Goal: Use online tool/utility: Utilize a website feature to perform a specific function

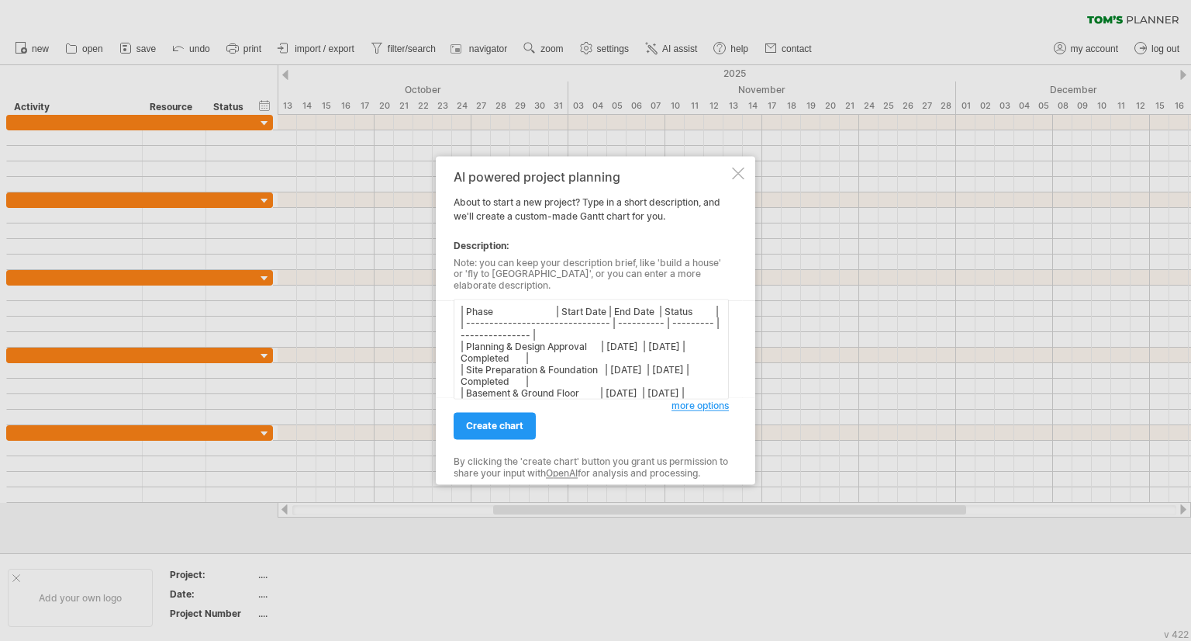
scroll to position [155, 0]
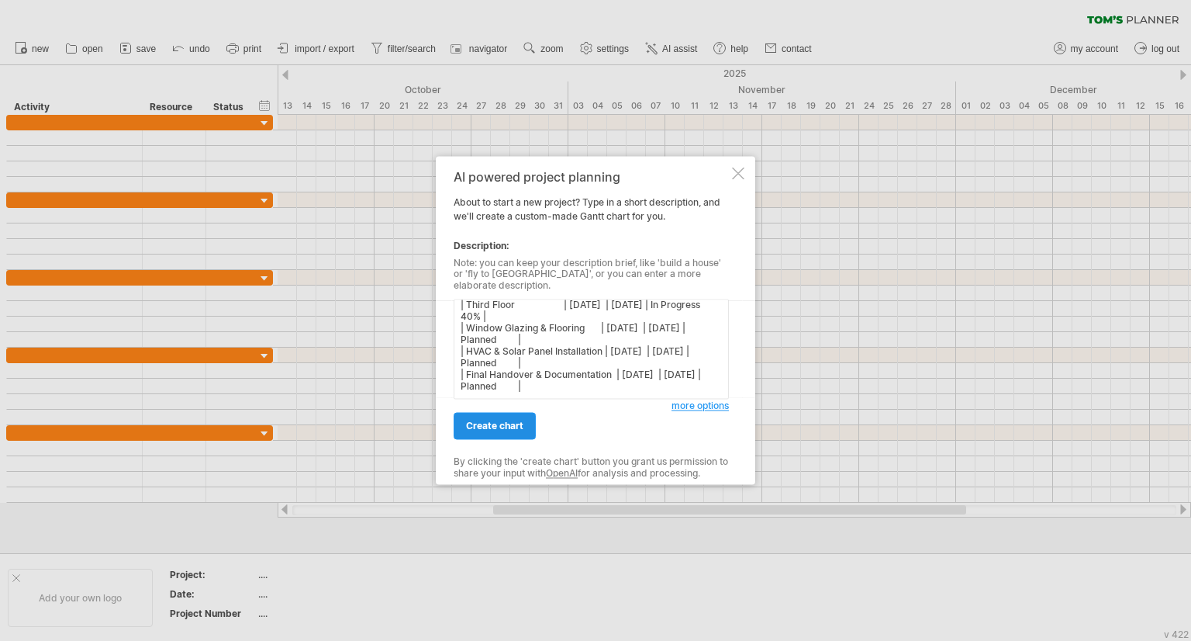
type textarea "| Phase | Start Date | End Date | Status | | ------------------------------- | …"
click at [508, 427] on link "create chart" at bounding box center [495, 426] width 82 height 27
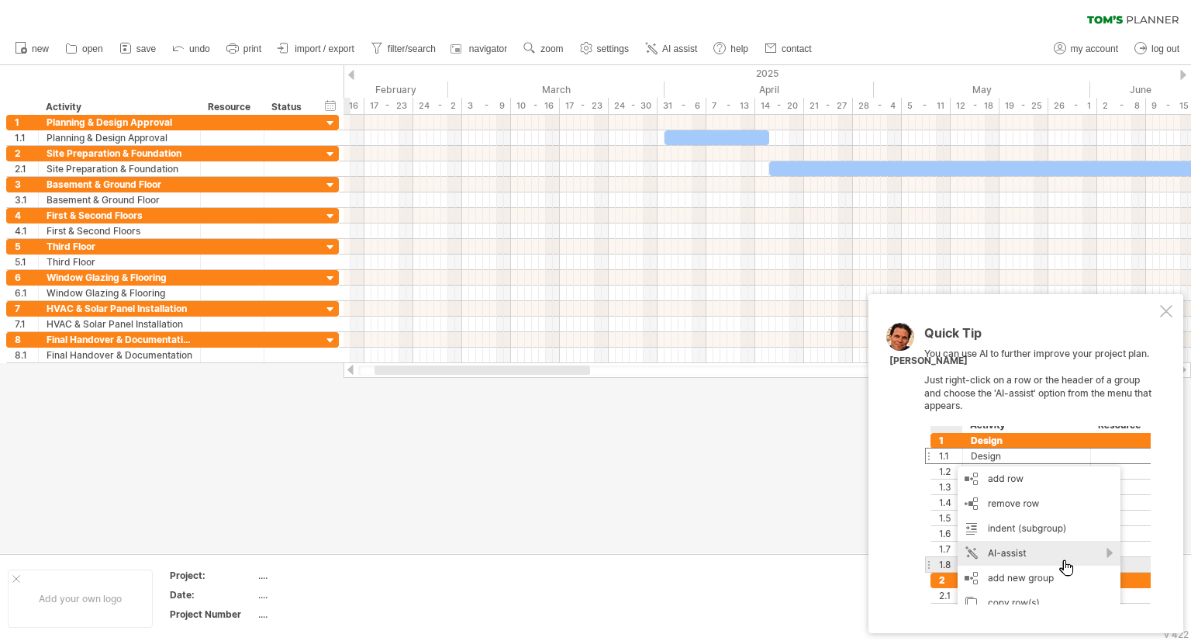
drag, startPoint x: 513, startPoint y: 367, endPoint x: 422, endPoint y: 469, distance: 136.8
click at [422, 469] on div "Trying to reach [DOMAIN_NAME] Connected again... 0% clear filter new 1" at bounding box center [595, 320] width 1191 height 641
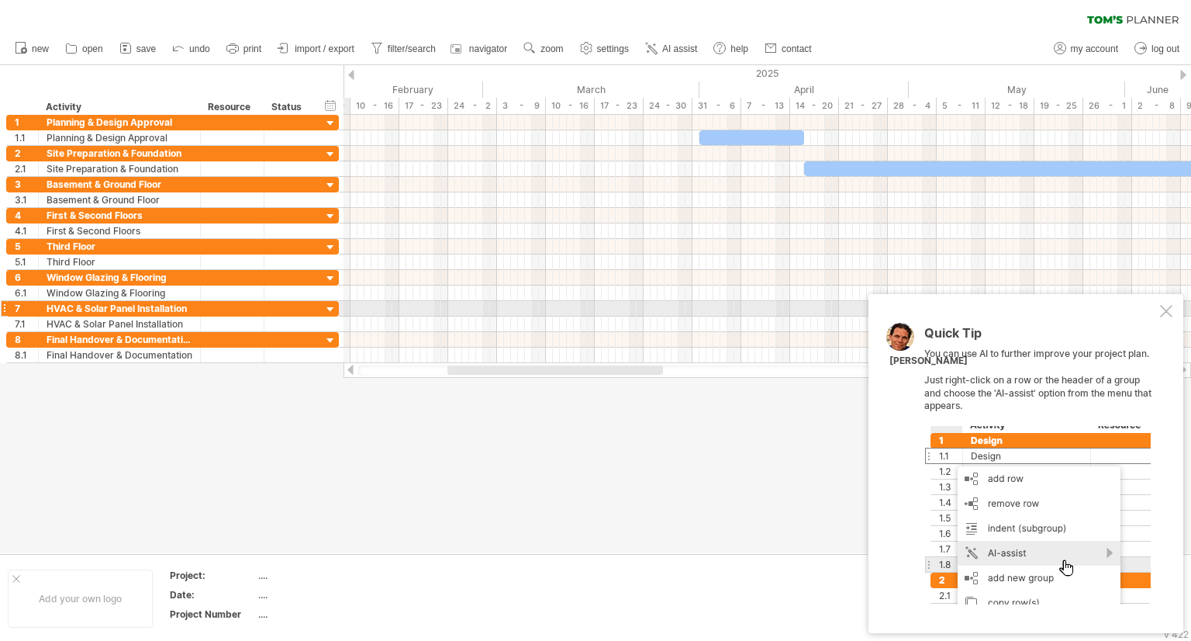
click at [1157, 313] on div "Quick Tip You can use AI to further improve your project plan. Just right-click…" at bounding box center [1026, 463] width 315 height 339
click at [1170, 313] on div at bounding box center [1166, 311] width 12 height 12
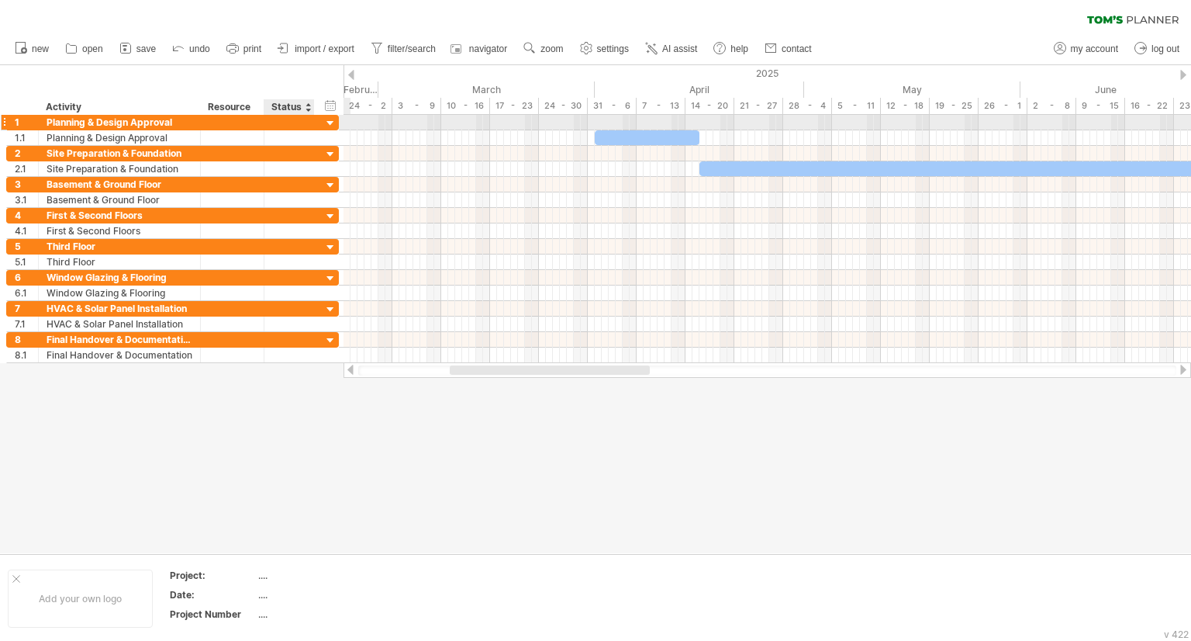
click at [325, 119] on div at bounding box center [330, 123] width 15 height 15
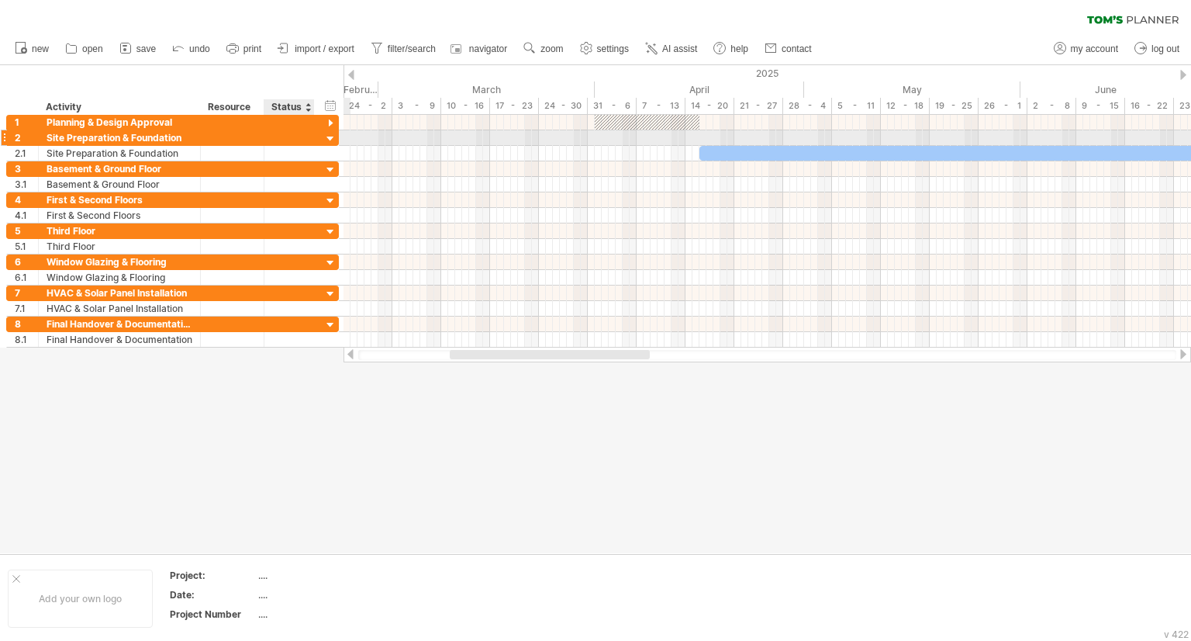
click at [329, 133] on div at bounding box center [330, 139] width 15 height 15
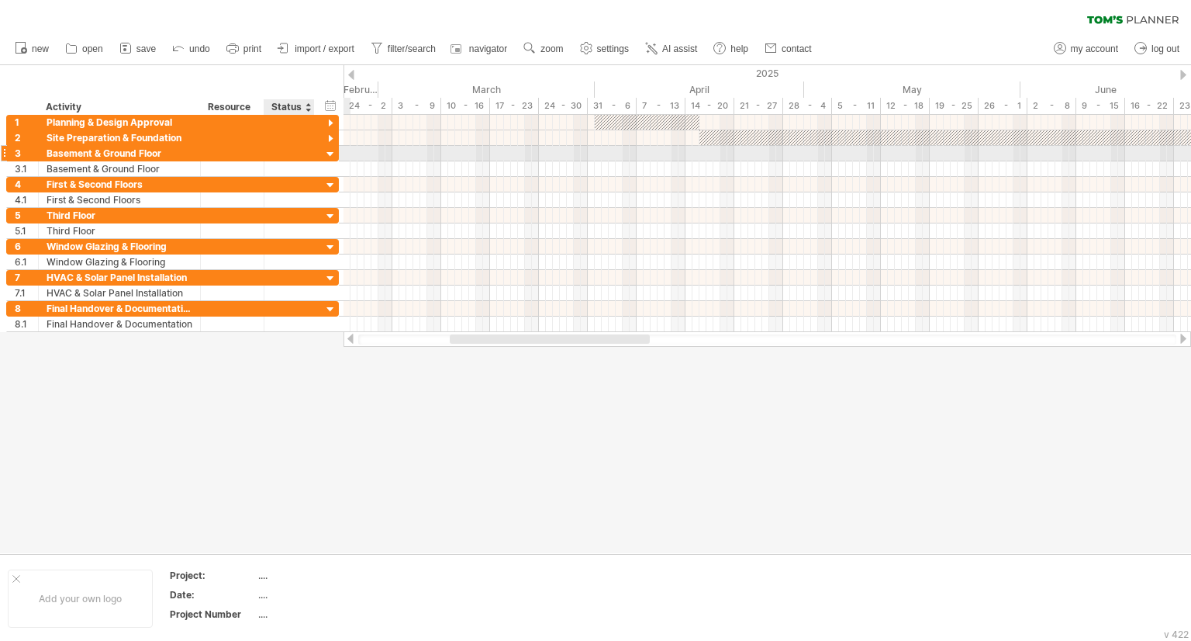
click at [327, 152] on div at bounding box center [330, 154] width 15 height 15
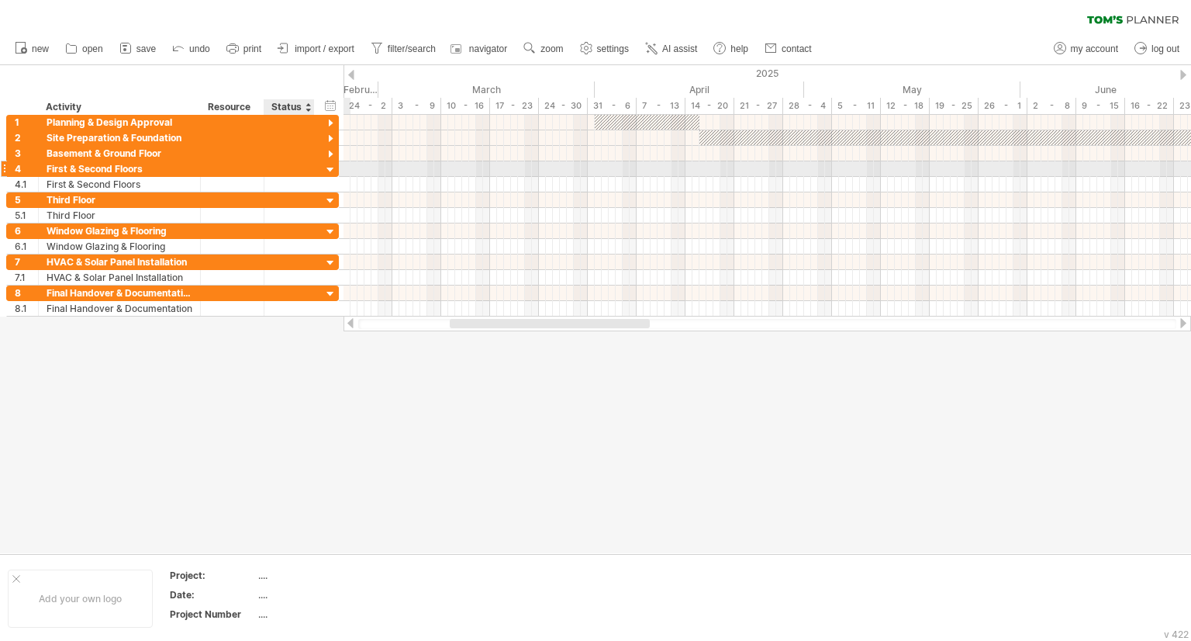
click at [330, 169] on div at bounding box center [330, 170] width 15 height 15
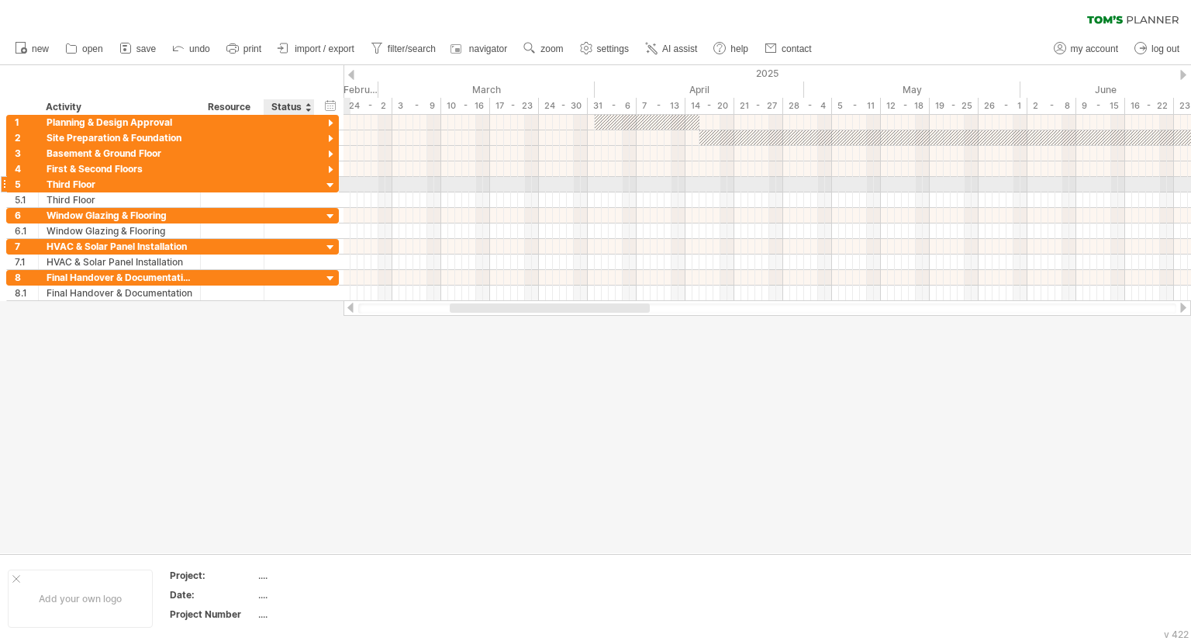
click at [329, 185] on div at bounding box center [330, 185] width 15 height 15
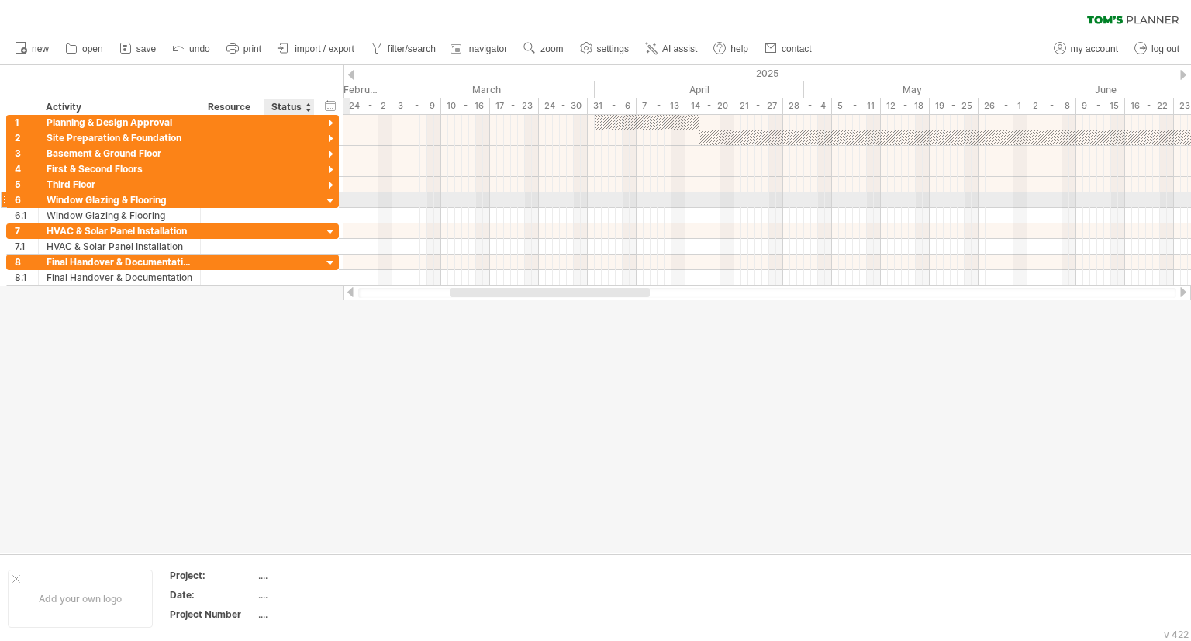
click at [329, 199] on div at bounding box center [330, 201] width 15 height 15
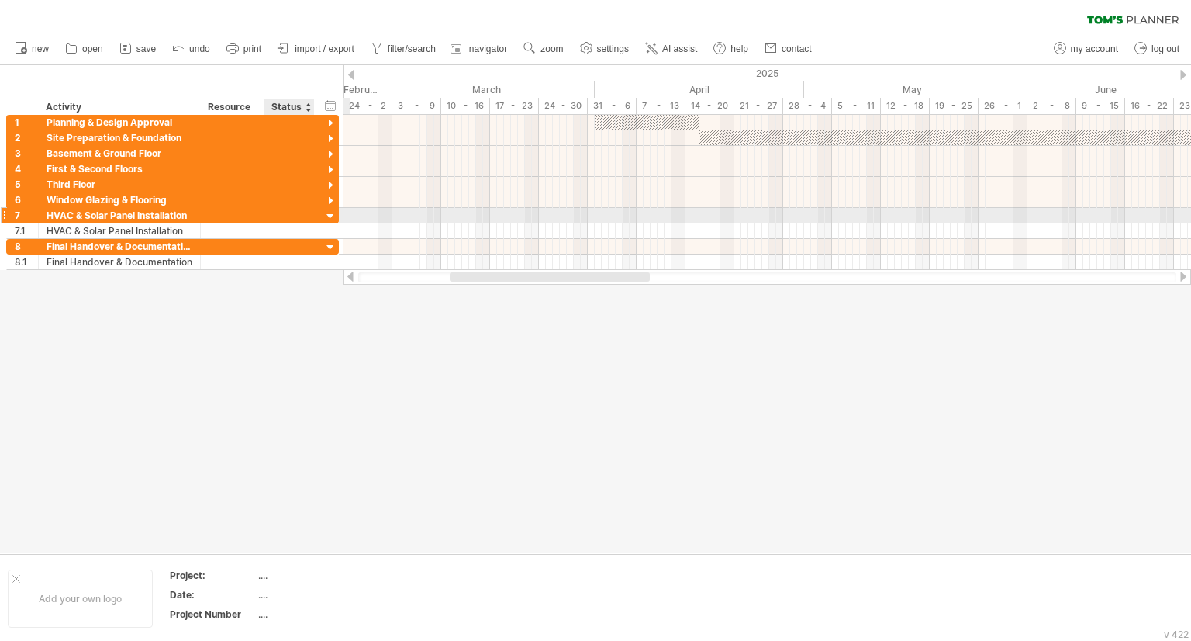
click at [329, 215] on div at bounding box center [330, 216] width 15 height 15
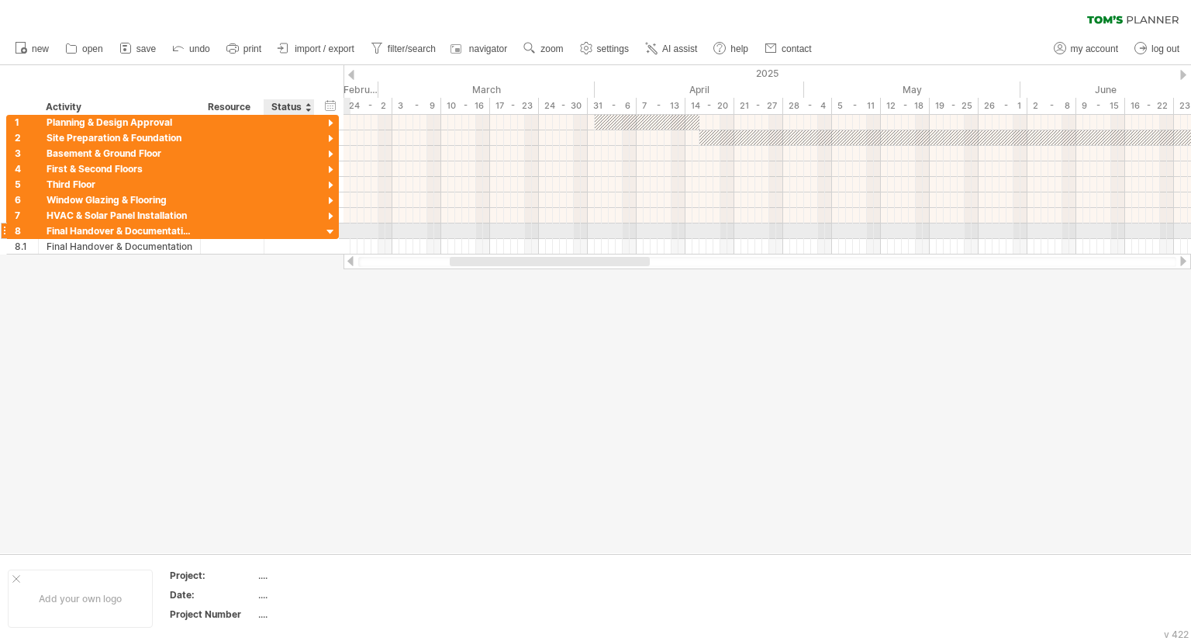
click at [329, 229] on div at bounding box center [330, 232] width 15 height 15
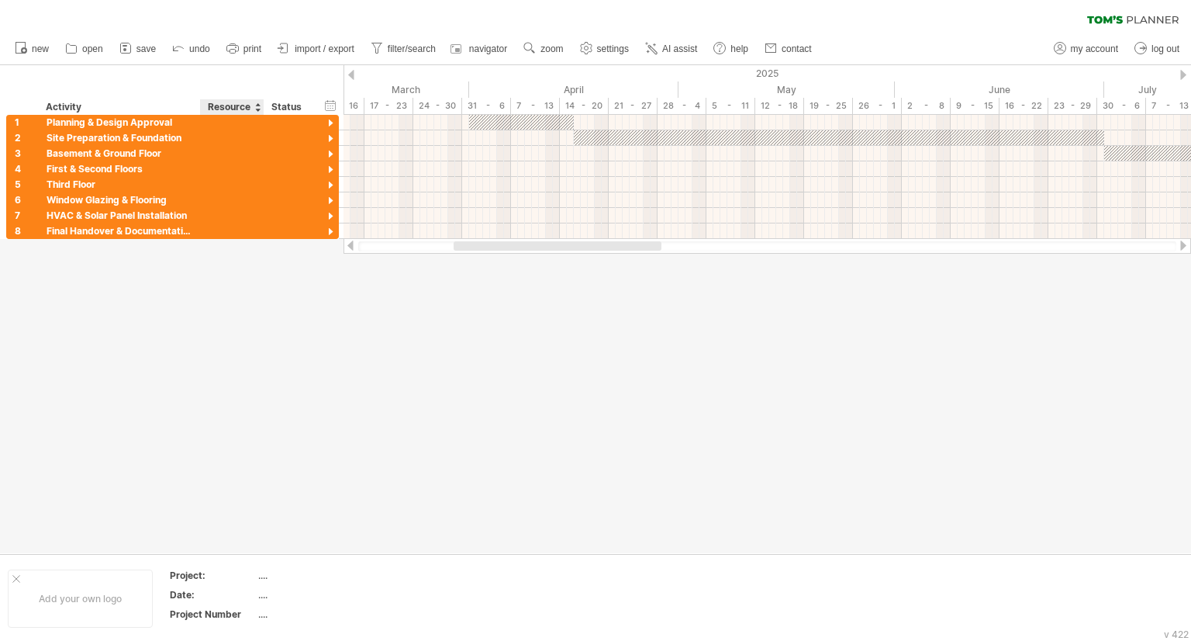
click at [218, 105] on div "Resource" at bounding box center [231, 107] width 47 height 16
click at [256, 109] on div at bounding box center [257, 107] width 6 height 16
click at [291, 109] on div "Status" at bounding box center [288, 107] width 34 height 16
click at [94, 98] on div "hide start/end/duration show start/end/duration ******** Activity ******** Reso…" at bounding box center [172, 90] width 344 height 50
click at [674, 50] on span "AI assist" at bounding box center [679, 48] width 35 height 11
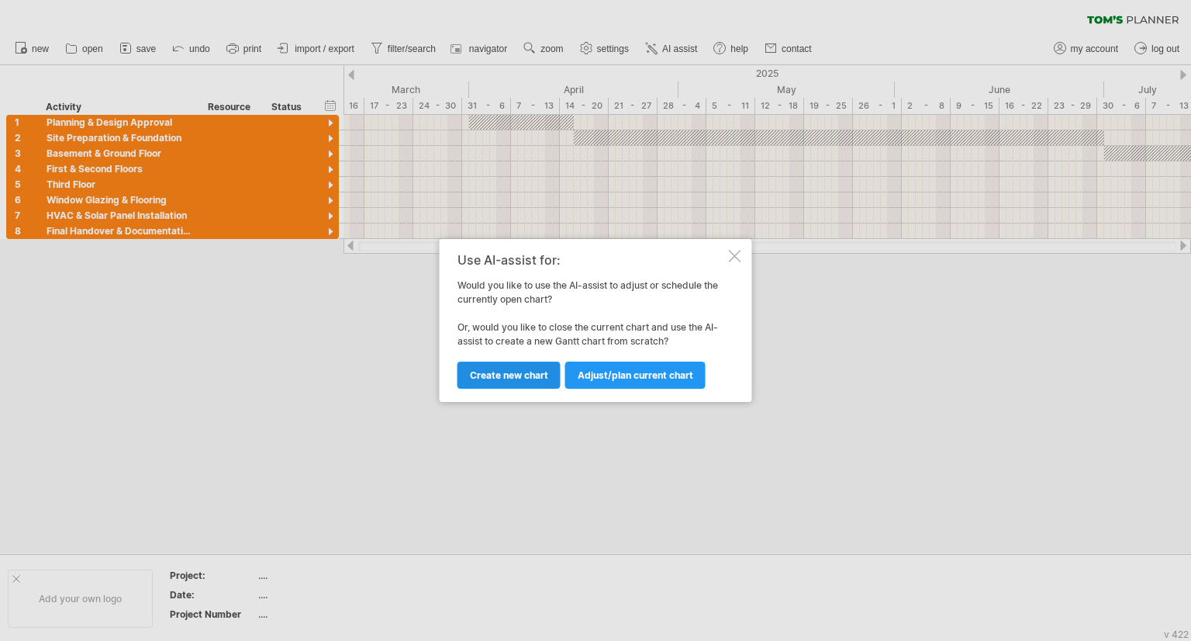
click at [540, 381] on link "Create new chart" at bounding box center [509, 374] width 103 height 27
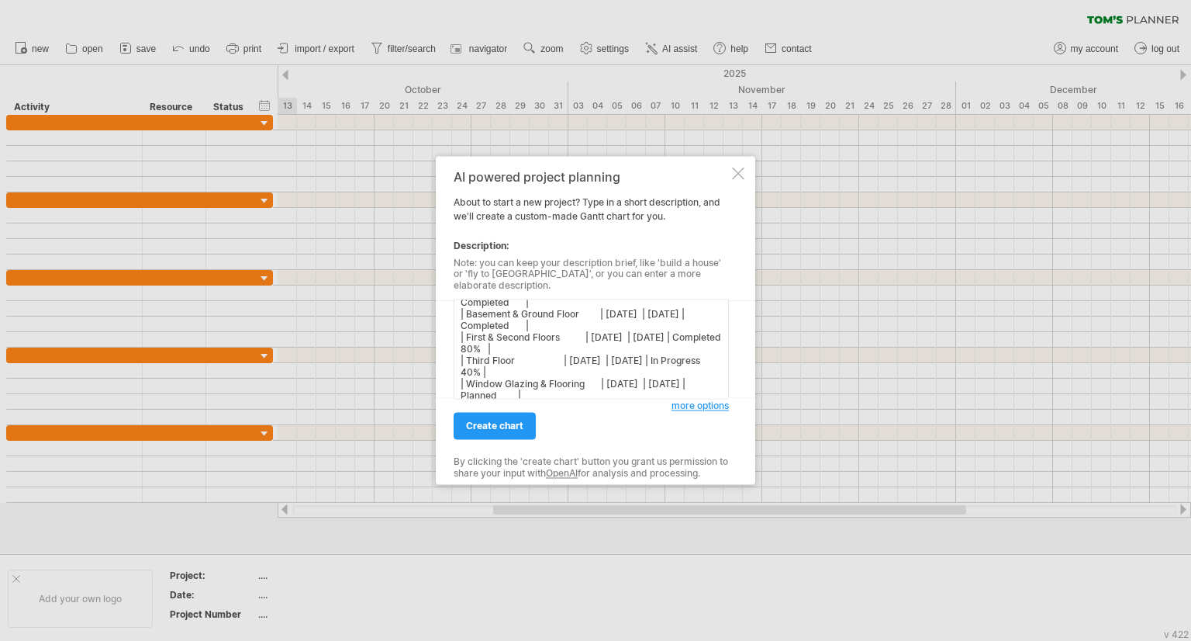
scroll to position [0, 0]
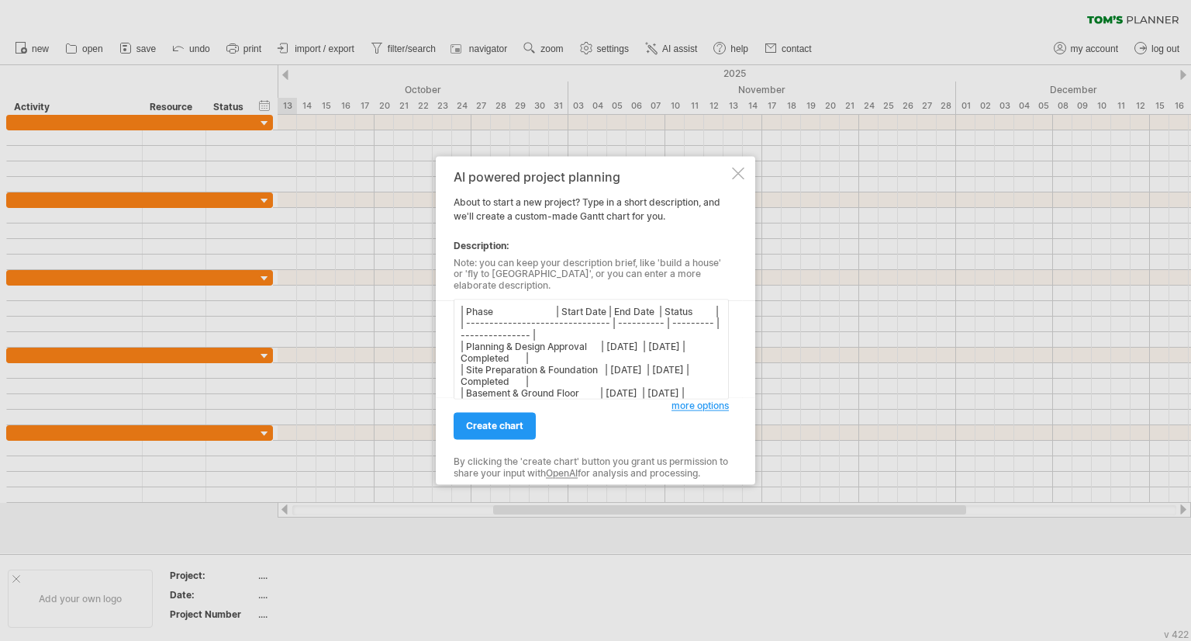
click at [539, 333] on textarea "| Phase | Start Date | End Date | Status | | ------------------------------- | …" at bounding box center [591, 349] width 275 height 100
type textarea "| Phase | Start Date | End Date | Status | | ------------------------------- | …"
click at [513, 420] on span "create chart" at bounding box center [494, 426] width 57 height 12
